Goal: Submit feedback/report problem: Provide input to the site owners about the experience or issues

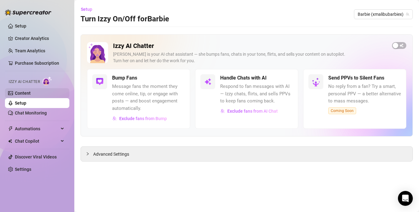
click at [27, 93] on link "Content" at bounding box center [23, 93] width 16 height 5
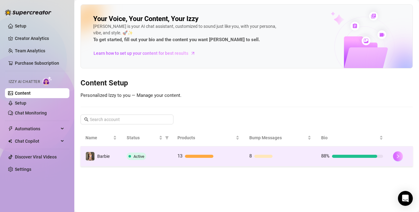
click at [395, 158] on icon "right" at bounding box center [397, 156] width 4 height 4
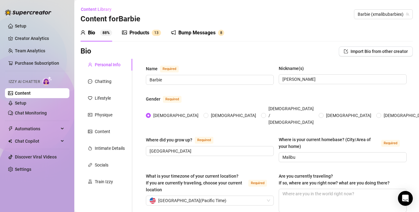
click at [201, 31] on div "Bump Messages" at bounding box center [196, 32] width 37 height 7
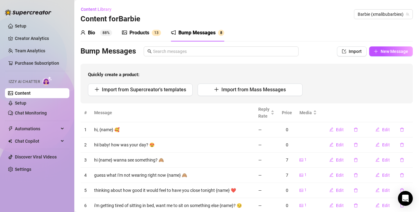
scroll to position [43, 0]
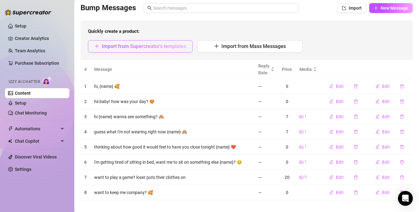
click at [155, 50] on button "Import from Supercreator's templates" at bounding box center [140, 46] width 105 height 12
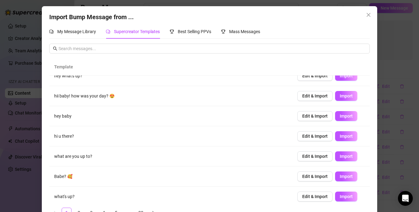
scroll to position [50, 0]
click at [316, 157] on span "Edit & Import" at bounding box center [314, 155] width 25 height 5
type textarea "what are you up to?"
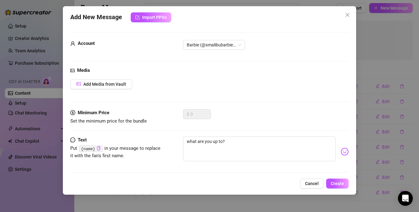
click at [145, 98] on div "Media Add Media from Vault" at bounding box center [209, 88] width 278 height 42
click at [189, 113] on div "$ 0" at bounding box center [197, 114] width 28 height 10
click at [101, 85] on span "Add Media from Vault" at bounding box center [104, 84] width 43 height 5
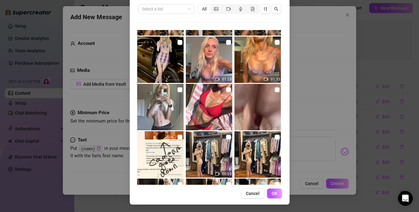
scroll to position [325, 0]
click at [179, 89] on input "checkbox" at bounding box center [179, 89] width 5 height 5
checkbox input "true"
click at [274, 193] on span "OK" at bounding box center [274, 193] width 6 height 5
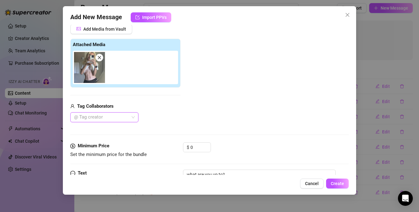
scroll to position [56, 0]
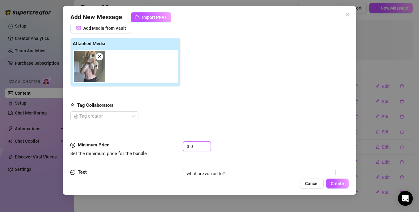
drag, startPoint x: 197, startPoint y: 144, endPoint x: 180, endPoint y: 143, distance: 17.4
click at [180, 143] on div "Minimum Price Set the minimum price for the bundle $ 0" at bounding box center [209, 149] width 278 height 16
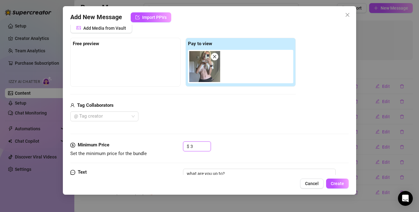
type input "3"
click at [225, 111] on div "Tag Collaborators @ Tag creator" at bounding box center [182, 112] width 225 height 20
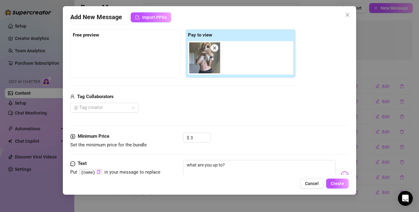
scroll to position [66, 0]
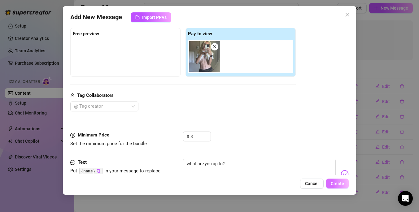
click at [339, 183] on span "Create" at bounding box center [336, 183] width 13 height 5
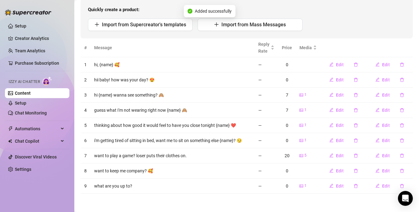
scroll to position [65, 0]
click at [355, 186] on icon "delete" at bounding box center [356, 186] width 4 height 4
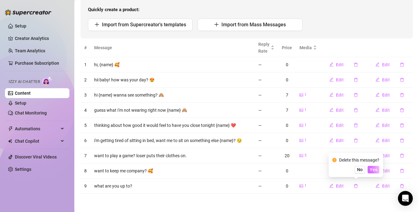
click at [373, 171] on span "Yes" at bounding box center [372, 169] width 7 height 5
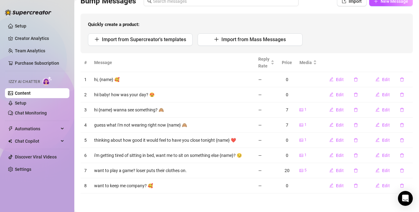
scroll to position [50, 0]
click at [407, 196] on icon "Open Intercom Messenger" at bounding box center [404, 198] width 7 height 8
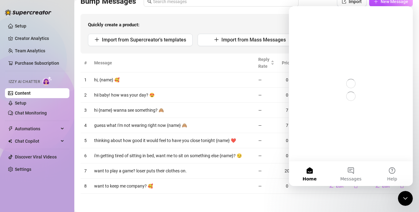
scroll to position [0, 0]
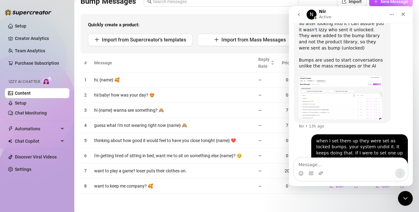
scroll to position [1190, 0]
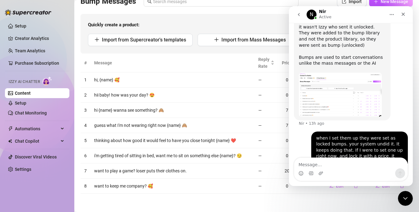
click at [330, 163] on textarea "Message…" at bounding box center [350, 163] width 113 height 11
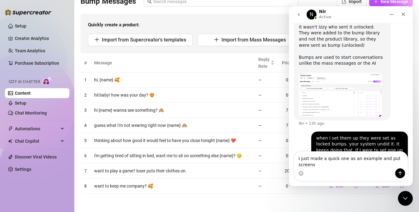
scroll to position [1196, 0]
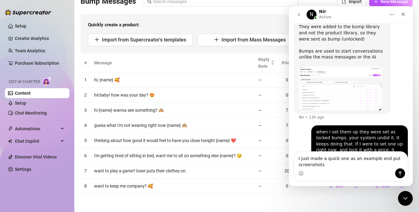
drag, startPoint x: 383, startPoint y: 158, endPoint x: 401, endPoint y: 156, distance: 18.4
click at [401, 157] on textarea "I just made a quick one as an example and put screenshots" at bounding box center [350, 160] width 113 height 17
type textarea "I just made a quick one as an example and took screenshots"
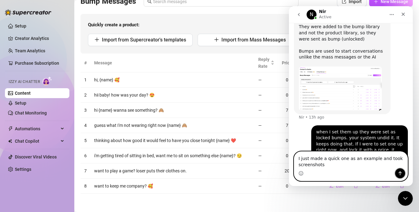
click at [399, 170] on button "Send a message…" at bounding box center [400, 173] width 10 height 10
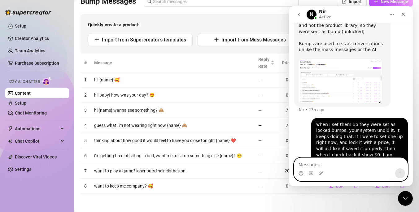
scroll to position [1210, 0]
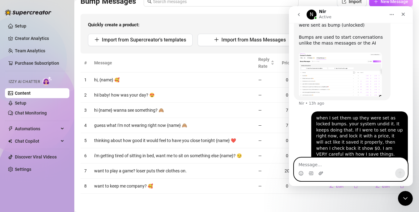
click at [321, 171] on icon "Upload attachment" at bounding box center [320, 173] width 5 height 5
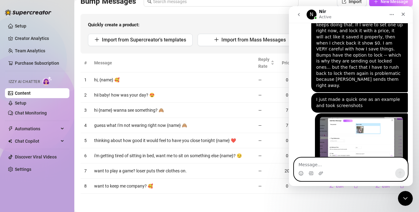
scroll to position [1330, 0]
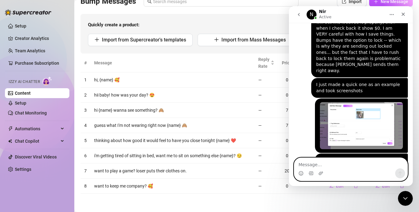
click at [318, 162] on textarea "Message…" at bounding box center [350, 163] width 113 height 11
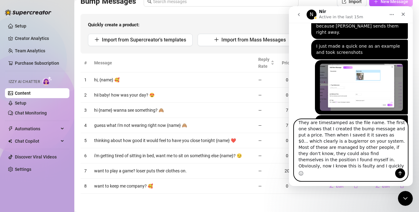
scroll to position [10, 0]
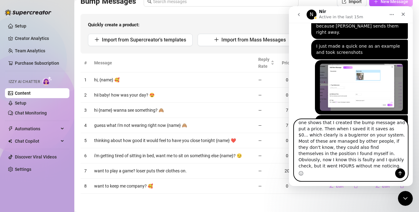
type textarea "They are timestamped as the file name. The first one shows that I created the b…"
click at [400, 176] on button "Send a message…" at bounding box center [400, 173] width 10 height 10
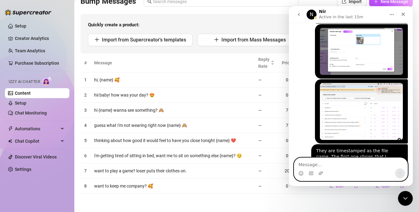
scroll to position [1405, 0]
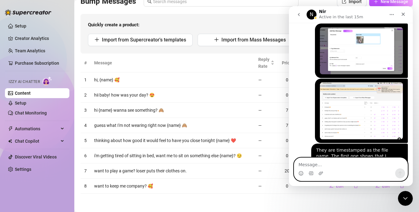
click at [301, 165] on textarea "Message…" at bounding box center [350, 163] width 113 height 11
type textarea "B"
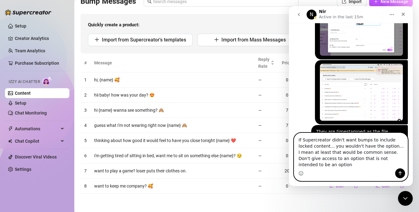
scroll to position [1429, 0]
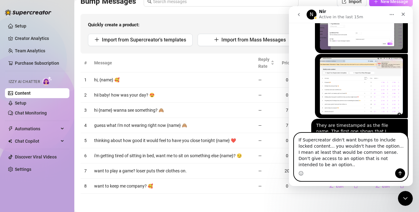
type textarea "If Supercreator didn't want bumps to include locked content... you wouldn't hav…"
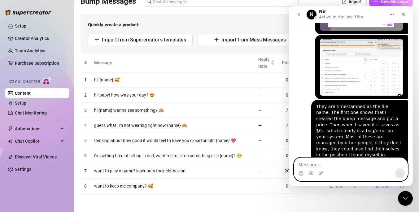
scroll to position [1446, 0]
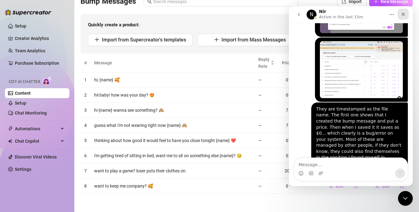
click at [404, 15] on icon "Close" at bounding box center [402, 14] width 5 height 5
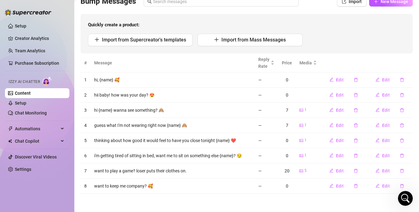
scroll to position [1449, 0]
click at [22, 104] on link "Setup" at bounding box center [20, 103] width 11 height 5
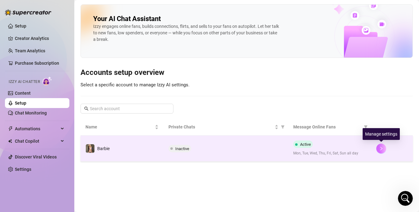
click at [380, 149] on icon "right" at bounding box center [381, 148] width 4 height 4
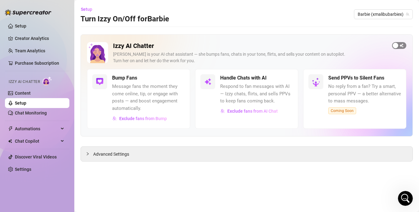
click at [398, 45] on button "button" at bounding box center [399, 45] width 14 height 7
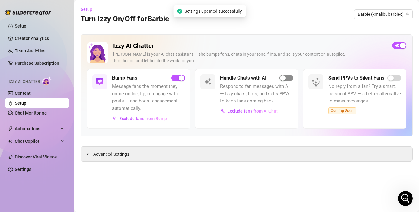
click at [282, 79] on div "button" at bounding box center [283, 78] width 6 height 6
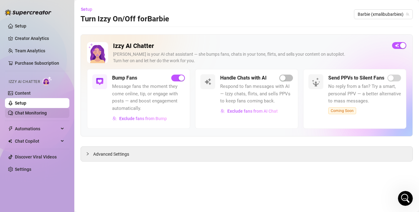
click at [20, 110] on link "Chat Monitoring" at bounding box center [31, 112] width 32 height 5
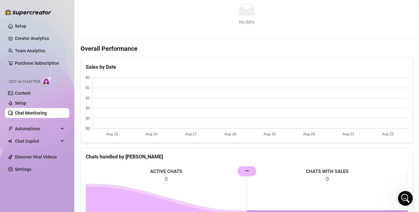
scroll to position [255, 0]
